Goal: Task Accomplishment & Management: Manage account settings

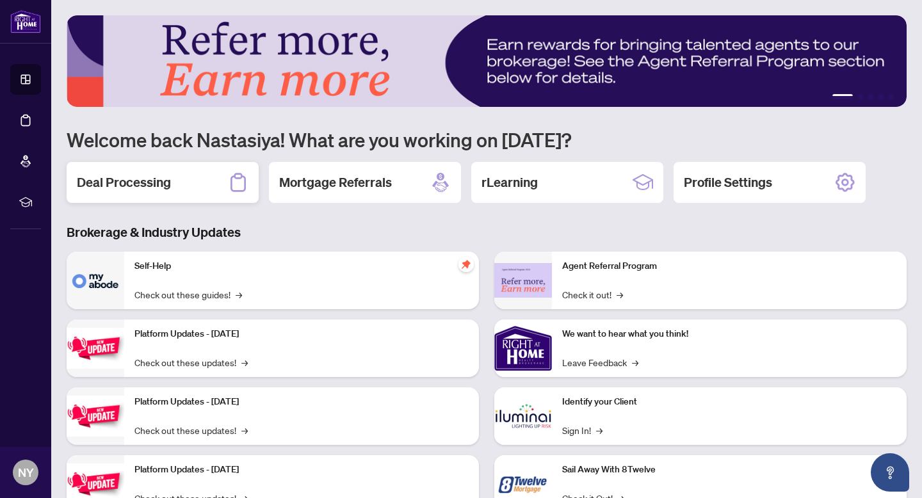
click at [151, 188] on h2 "Deal Processing" at bounding box center [124, 183] width 94 height 18
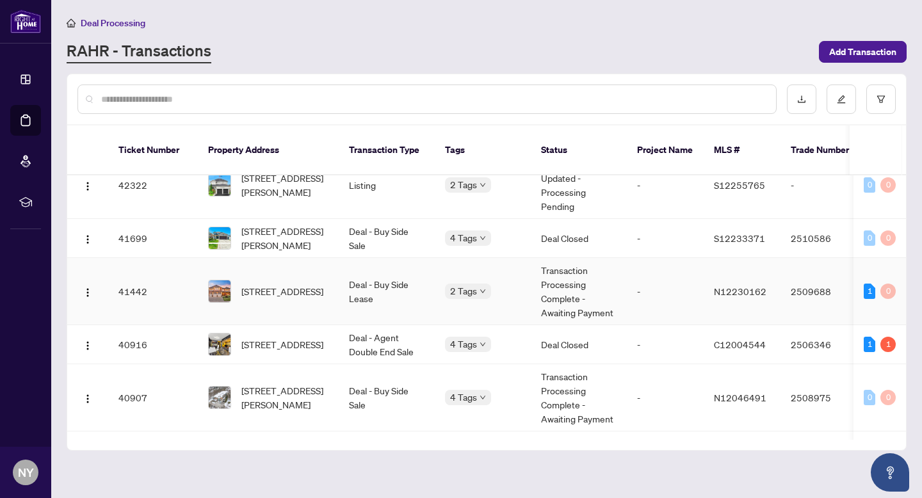
scroll to position [309, 0]
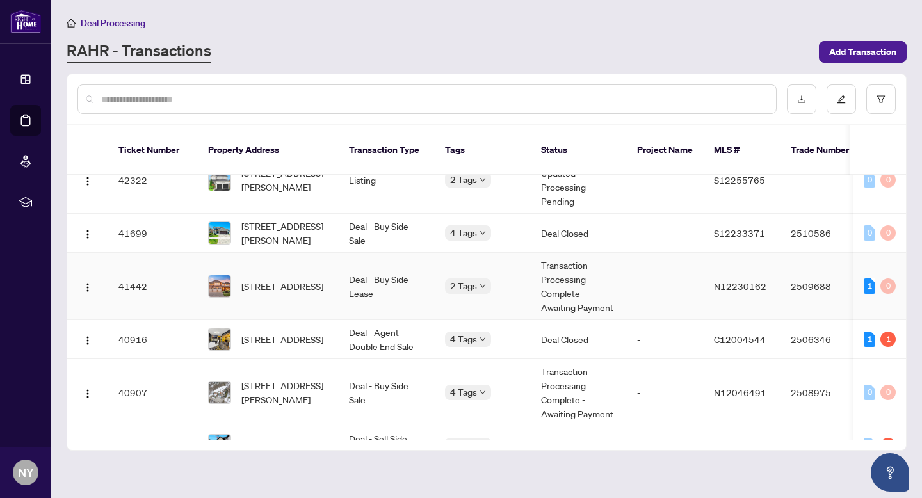
click at [175, 268] on td "41442" at bounding box center [153, 286] width 90 height 67
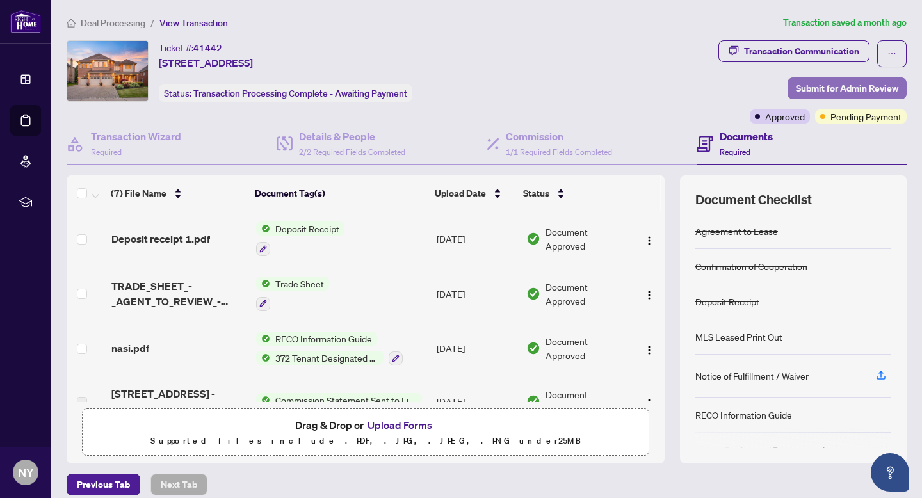
click at [832, 91] on span "Submit for Admin Review" at bounding box center [847, 88] width 102 height 20
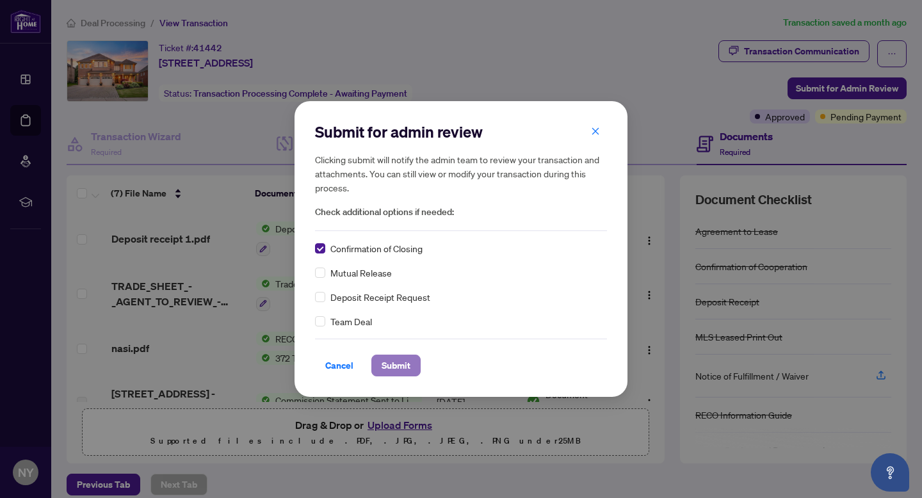
click at [402, 369] on span "Submit" at bounding box center [396, 365] width 29 height 20
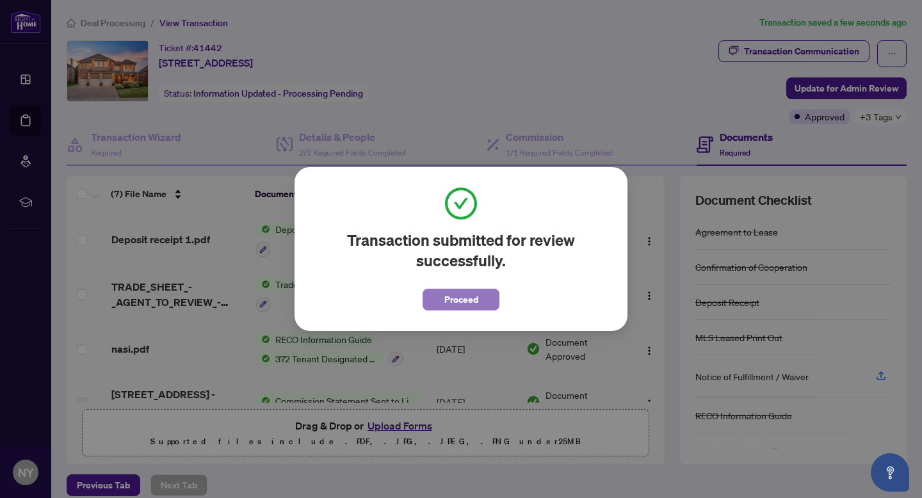
click at [463, 304] on span "Proceed" at bounding box center [461, 299] width 34 height 20
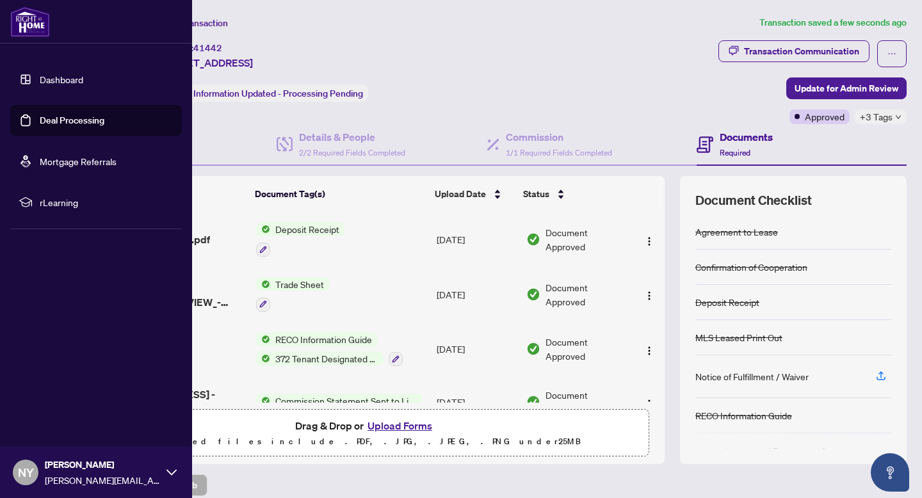
click at [35, 26] on img at bounding box center [30, 21] width 40 height 31
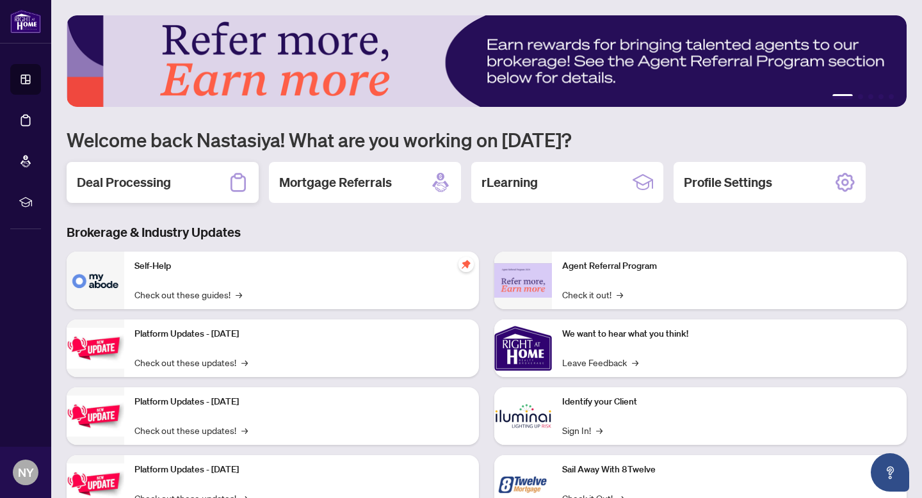
click at [158, 179] on h2 "Deal Processing" at bounding box center [124, 183] width 94 height 18
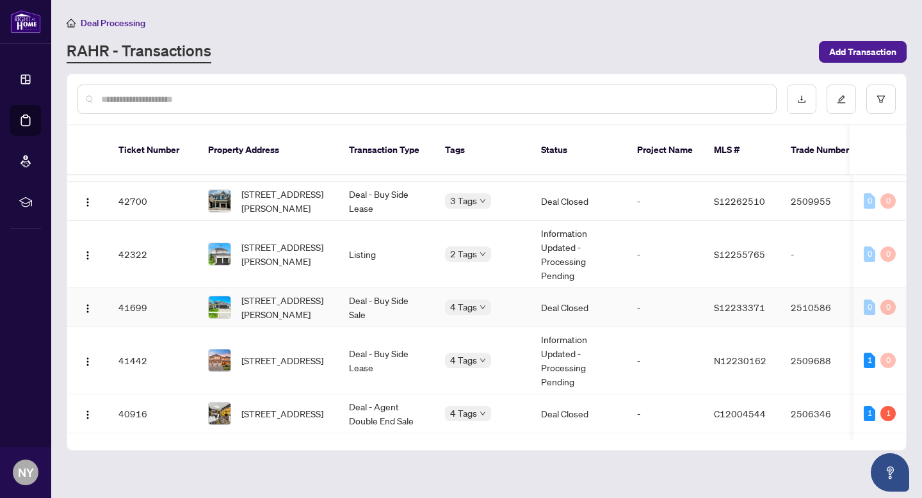
scroll to position [246, 0]
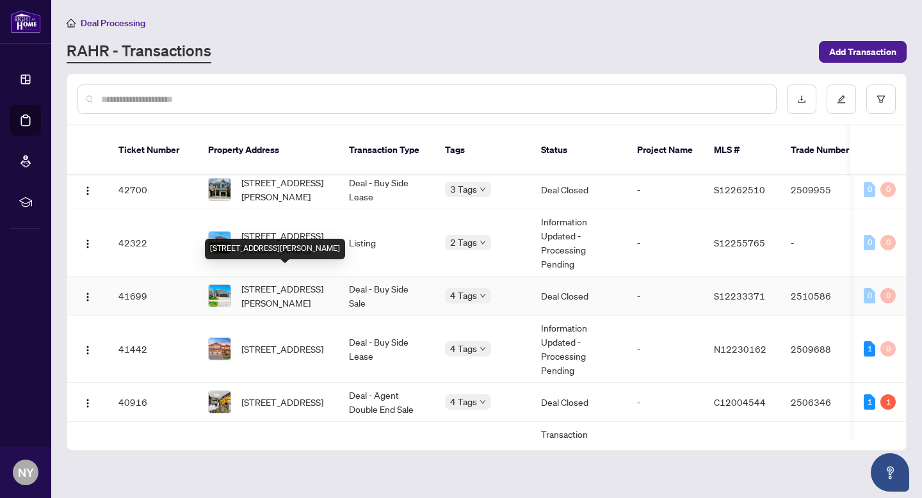
click at [256, 282] on span "[STREET_ADDRESS][PERSON_NAME]" at bounding box center [284, 296] width 87 height 28
